Goal: Navigation & Orientation: Locate item on page

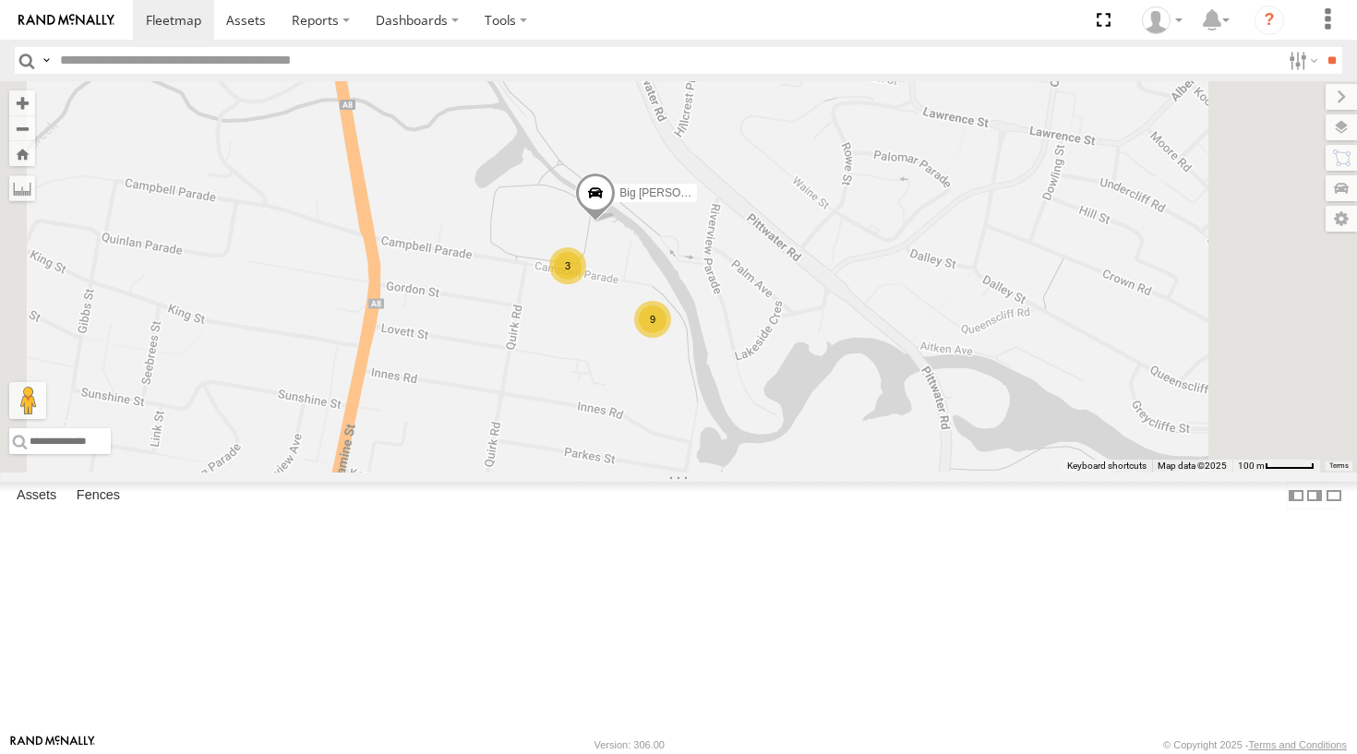
drag, startPoint x: 831, startPoint y: 477, endPoint x: 832, endPoint y: 317, distance: 159.7
click at [616, 222] on span at bounding box center [595, 198] width 41 height 50
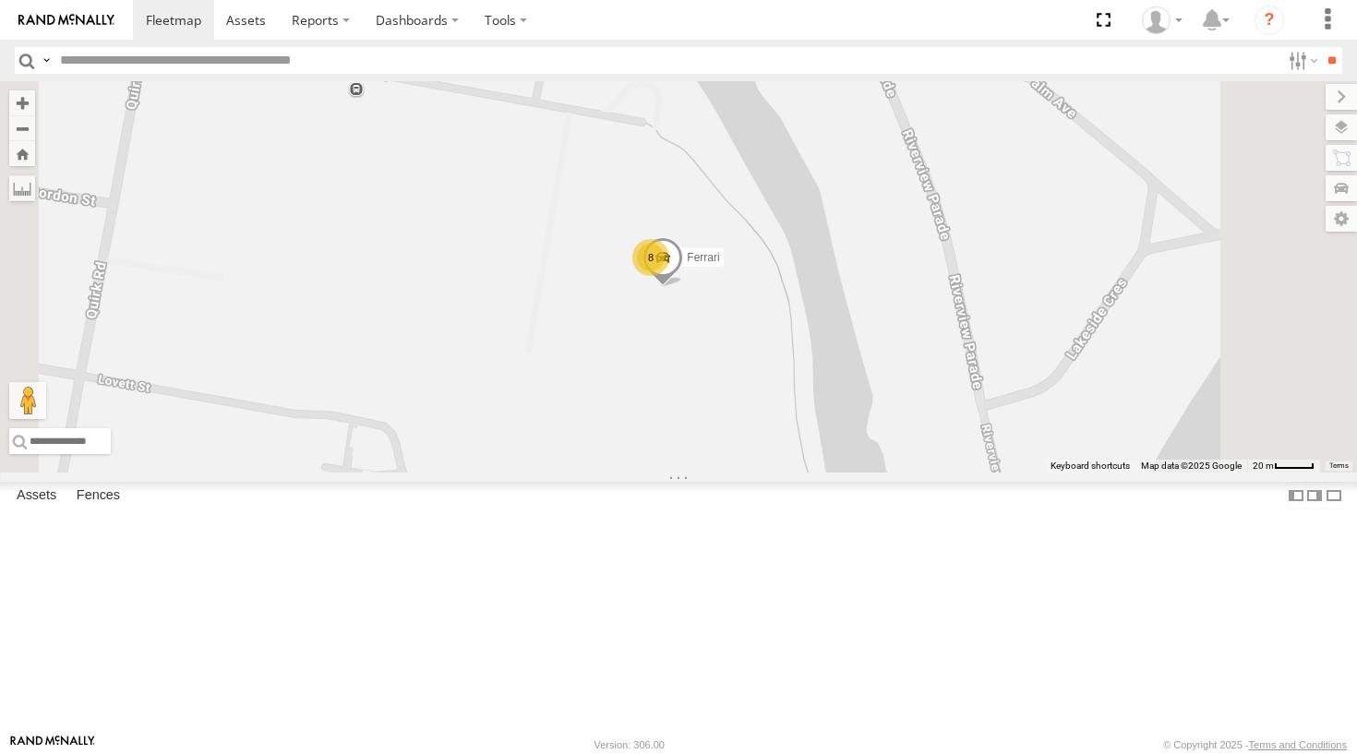
drag, startPoint x: 1020, startPoint y: 465, endPoint x: 897, endPoint y: 274, distance: 227.1
click at [897, 274] on div "The Barra Moe Big [PERSON_NAME] Big [PERSON_NAME] All Assets Manly Vale Manly V…" at bounding box center [678, 276] width 1357 height 391
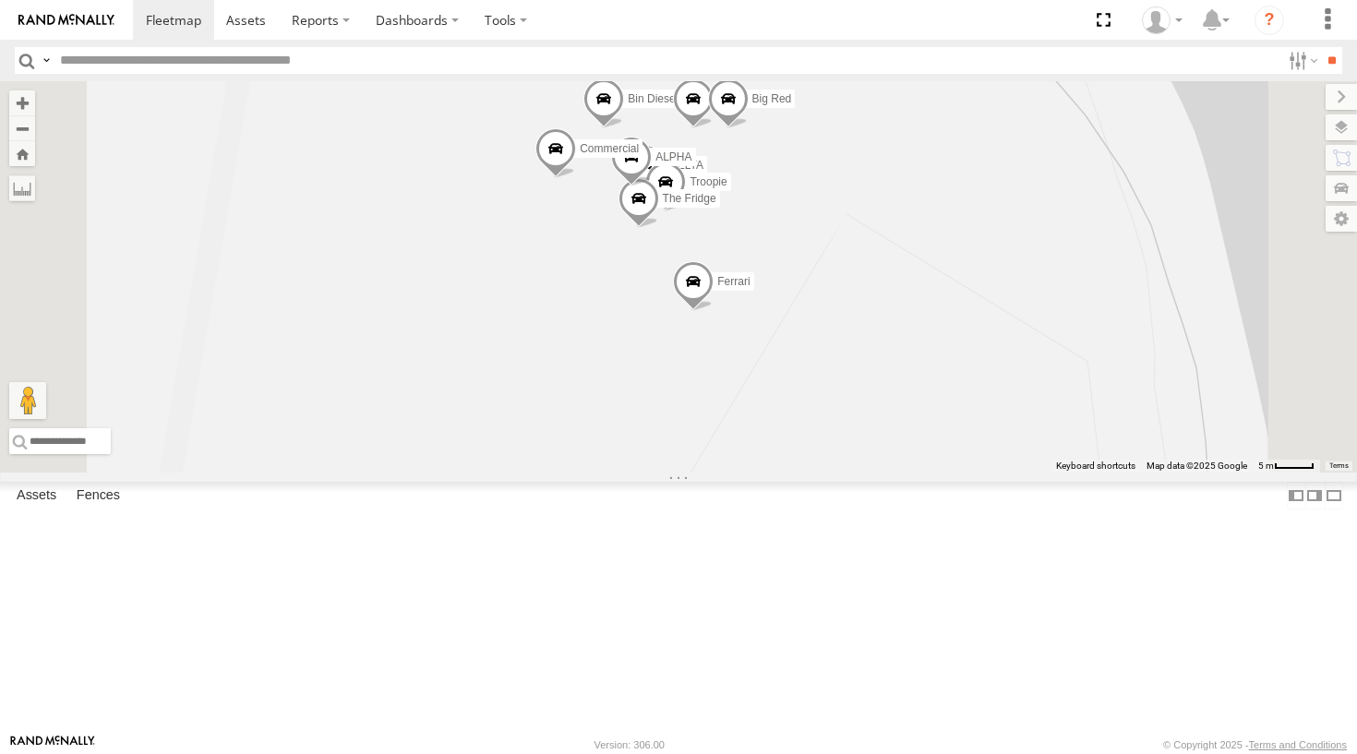
drag, startPoint x: 963, startPoint y: 445, endPoint x: 915, endPoint y: 255, distance: 196.1
click at [915, 255] on div "The Barra Moe Big [PERSON_NAME] Big [PERSON_NAME] All Assets Manly Vale Manly V…" at bounding box center [678, 276] width 1357 height 391
click at [711, 122] on span at bounding box center [690, 97] width 41 height 50
click at [1015, 296] on div "The Barra Moe Big [PERSON_NAME] Hippo Ferrari DELTA Troopie Bin Diesel The Frid…" at bounding box center [678, 276] width 1357 height 391
click at [649, 179] on span at bounding box center [628, 154] width 41 height 50
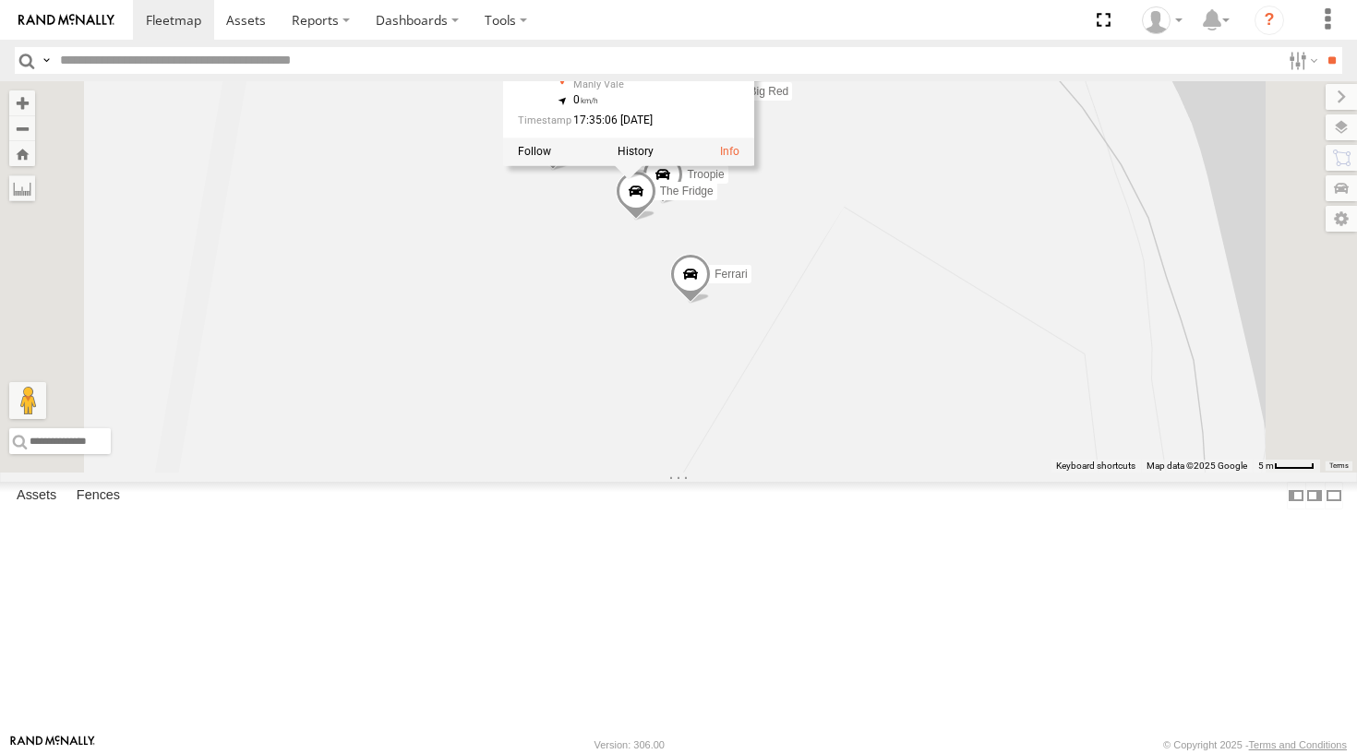
click at [833, 394] on div "The Barra Moe Big [PERSON_NAME] Hippo Ferrari DELTA Troopie Bin Diesel The Frid…" at bounding box center [678, 276] width 1357 height 391
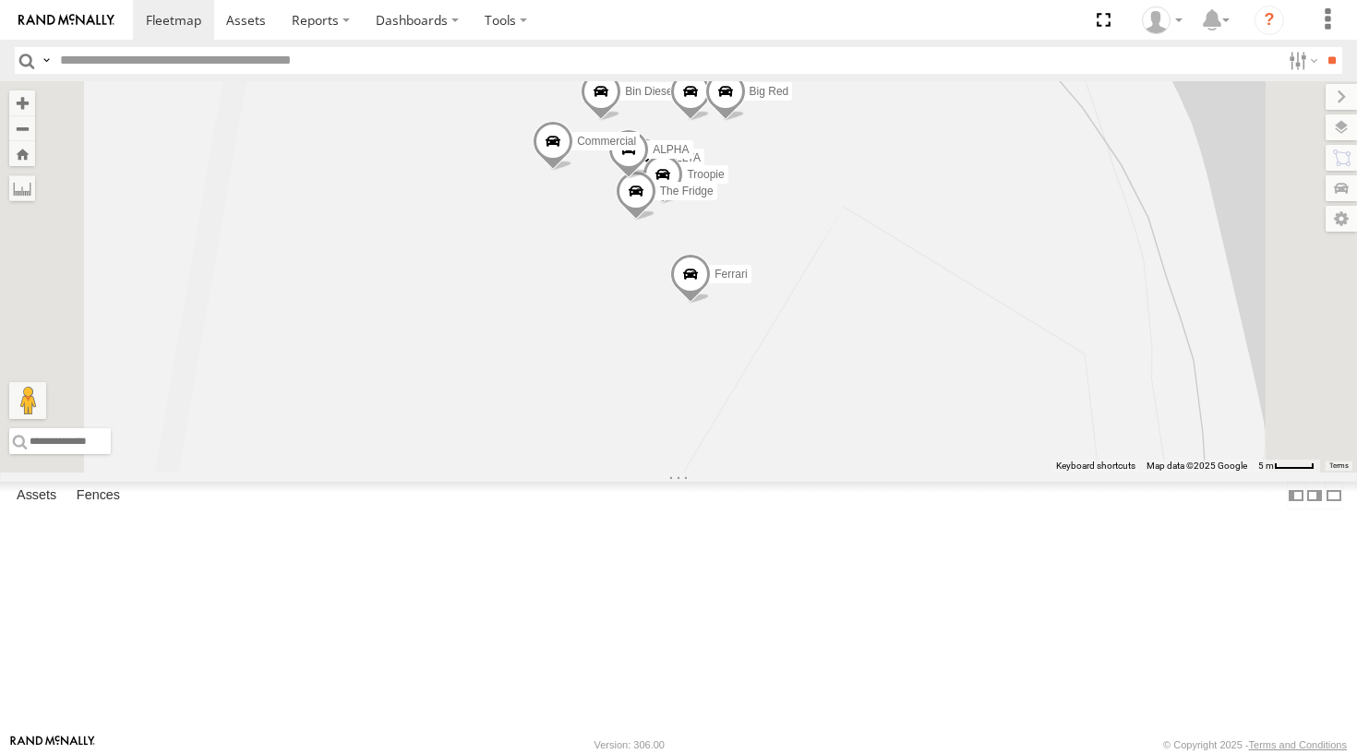
click at [656, 221] on span at bounding box center [636, 196] width 41 height 50
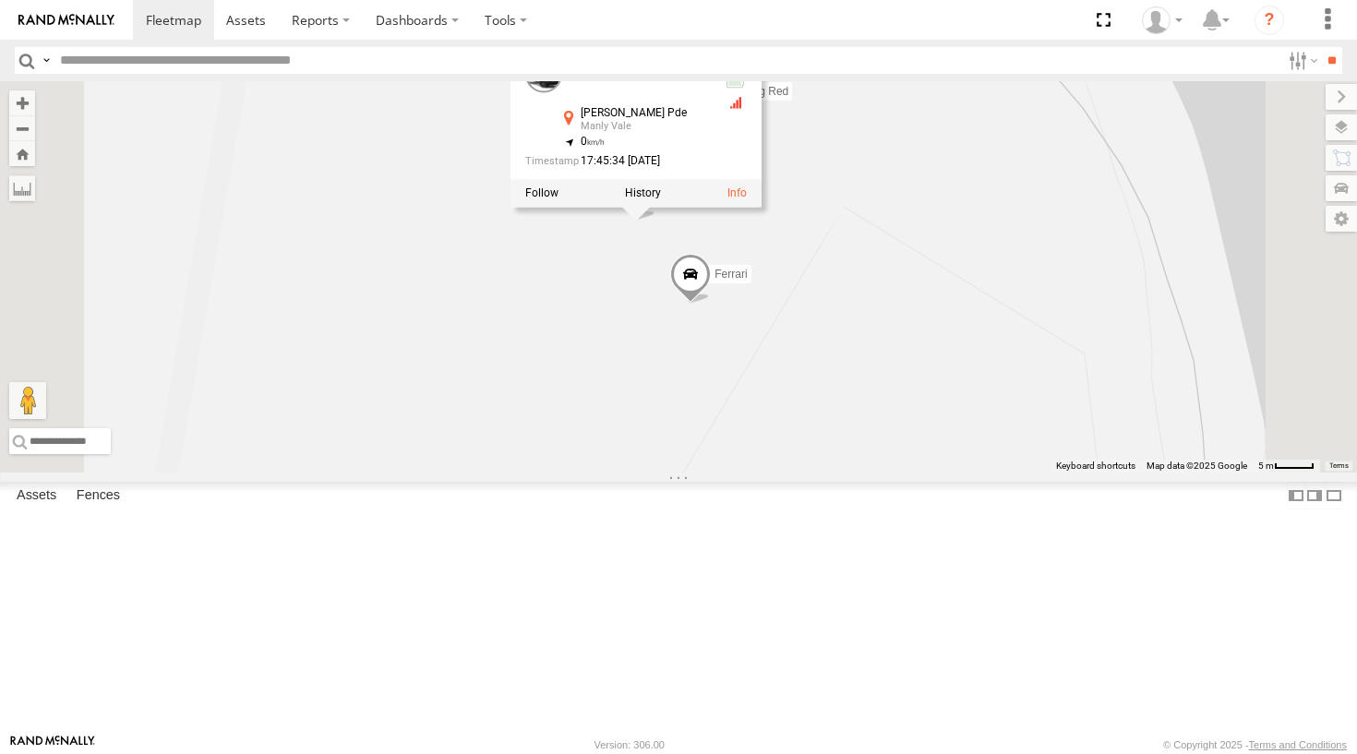
click at [1072, 380] on div "The Barra Moe Big [PERSON_NAME] Hippo Ferrari DELTA Troopie Bin Diesel The Frid…" at bounding box center [678, 276] width 1357 height 391
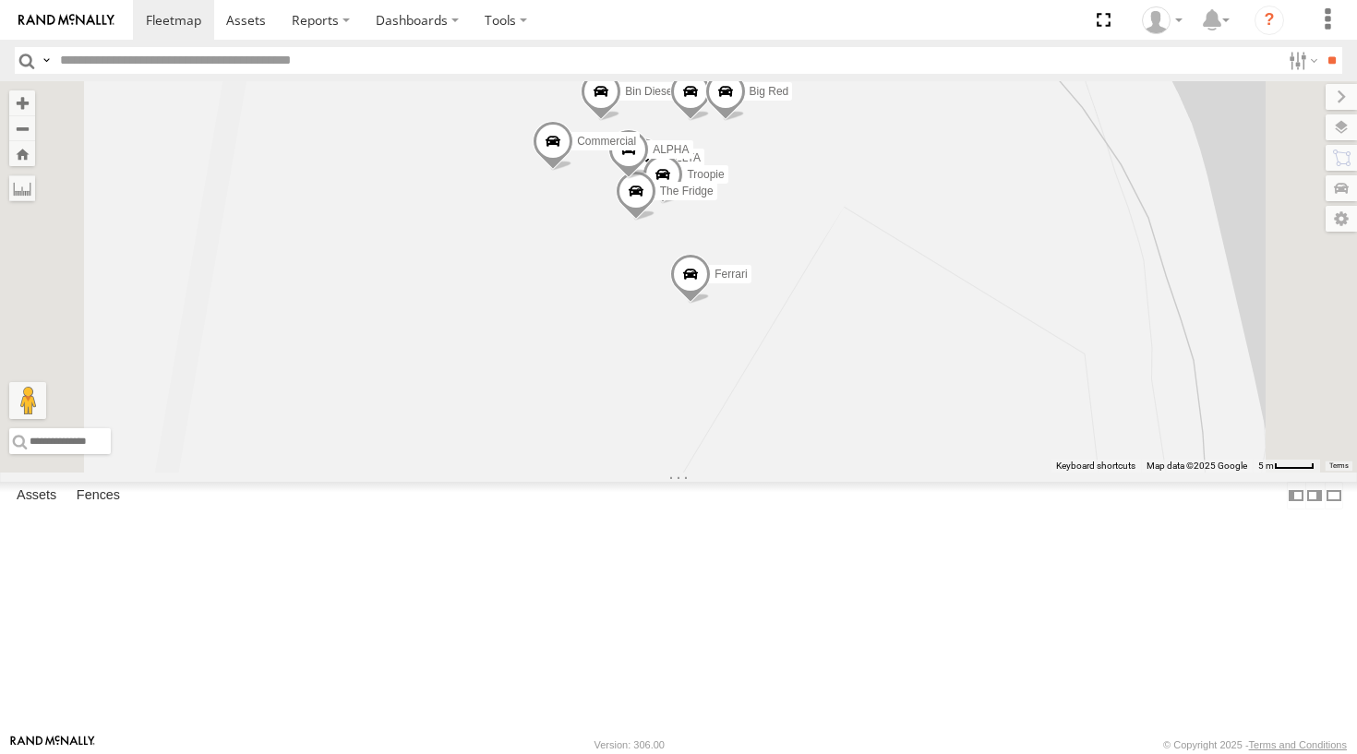
click at [683, 204] on span at bounding box center [662, 179] width 41 height 50
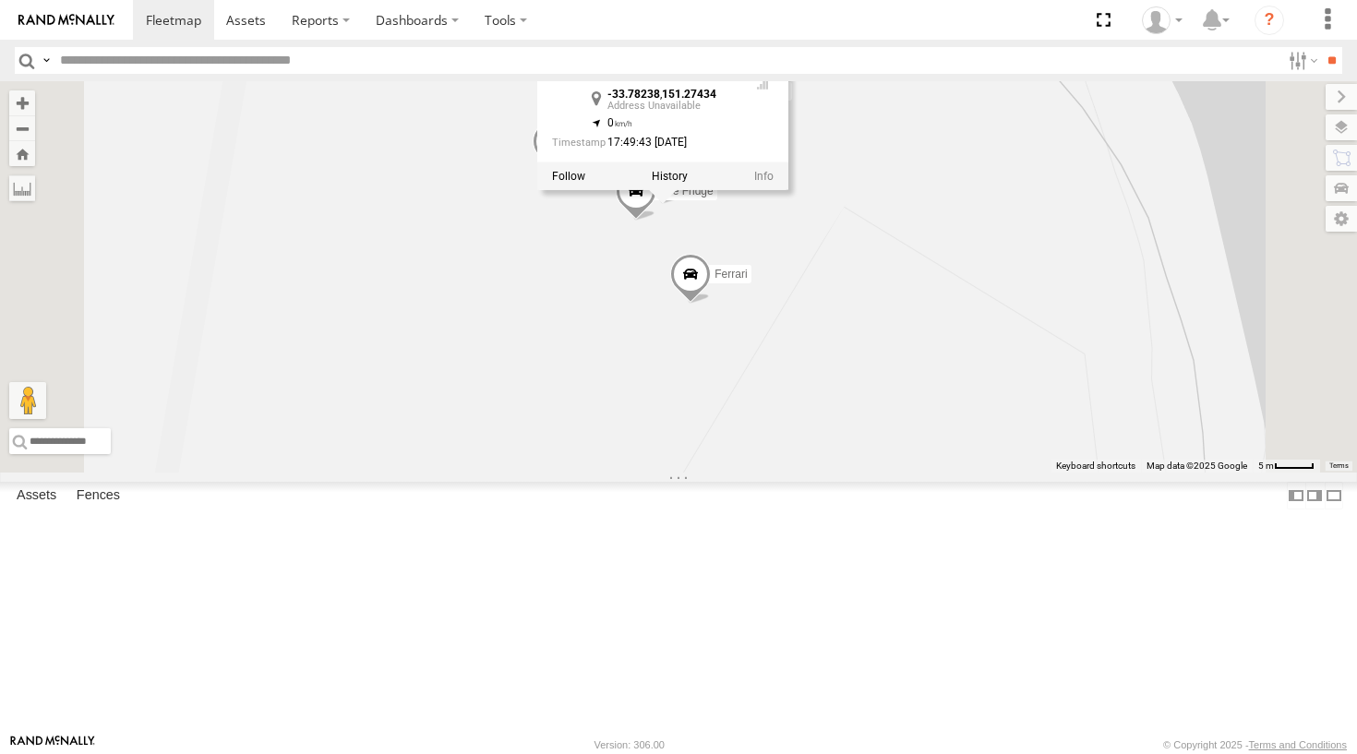
click at [1100, 376] on div "The Barra Moe Big [PERSON_NAME] Hippo Ferrari DELTA Troopie Bin Diesel The Frid…" at bounding box center [678, 276] width 1357 height 391
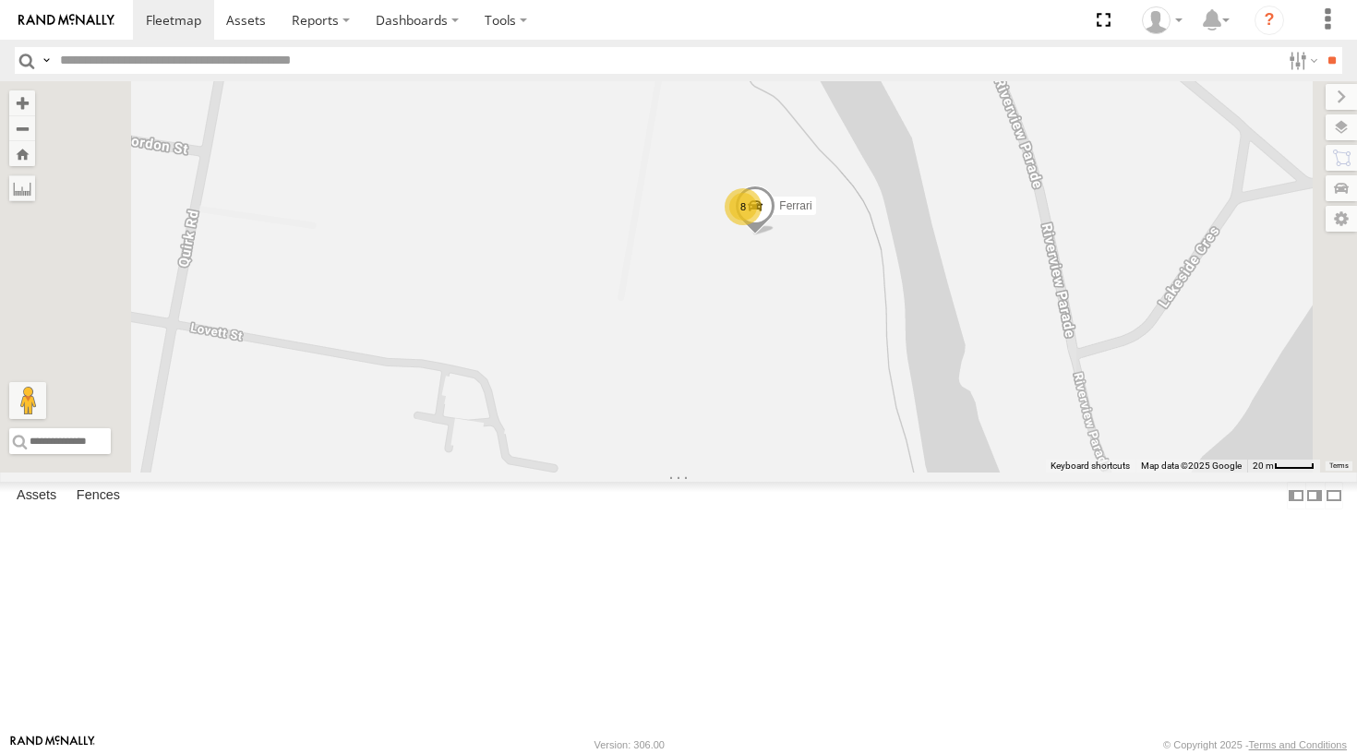
drag, startPoint x: 951, startPoint y: 386, endPoint x: 911, endPoint y: 654, distance: 271.5
click at [911, 473] on div "The Barra Moe Big [PERSON_NAME] Hippo Ferrari 2 8" at bounding box center [678, 276] width 1357 height 391
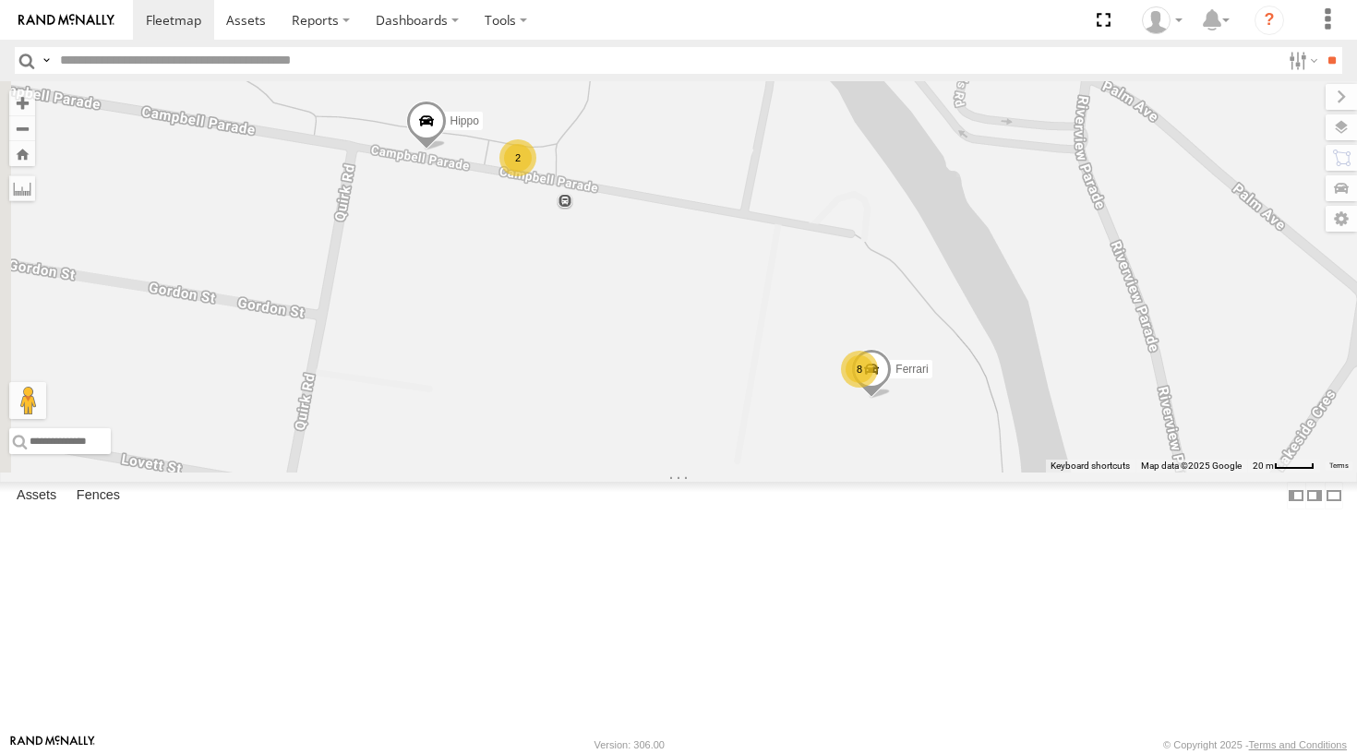
drag, startPoint x: 716, startPoint y: 493, endPoint x: 844, endPoint y: 342, distance: 197.7
click at [844, 342] on div "The Barra Moe Big [PERSON_NAME] Hippo Ferrari 2 8" at bounding box center [678, 276] width 1357 height 391
